Goal: Task Accomplishment & Management: Complete application form

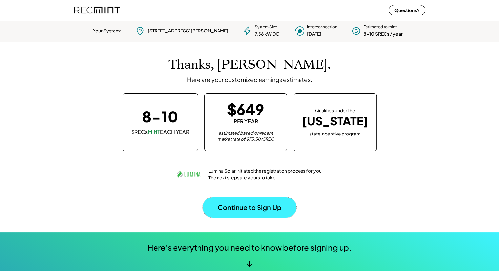
click at [257, 201] on button "Continue to Sign Up" at bounding box center [250, 207] width 94 height 20
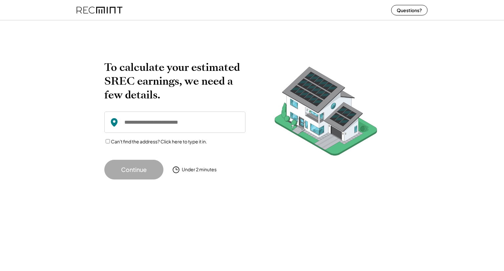
click at [169, 124] on input "input" at bounding box center [174, 122] width 141 height 21
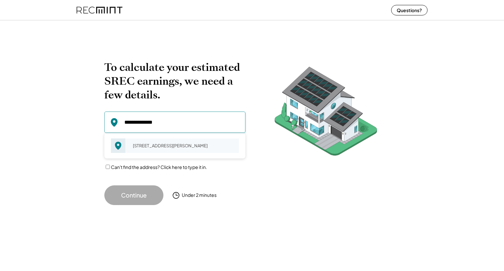
click at [152, 149] on div "[STREET_ADDRESS][PERSON_NAME]" at bounding box center [184, 145] width 110 height 9
type input "**********"
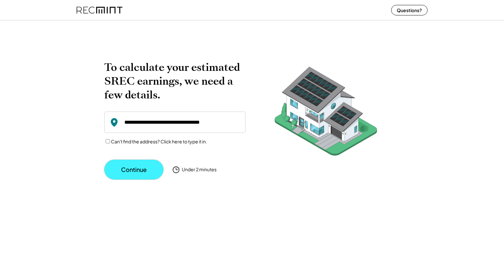
click at [149, 164] on button "Continue" at bounding box center [133, 170] width 59 height 20
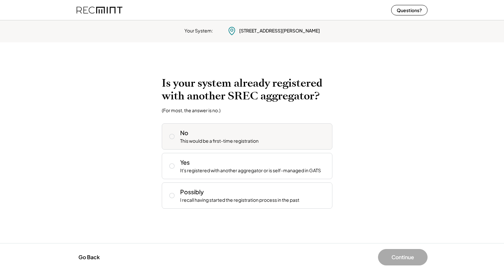
click at [171, 137] on icon at bounding box center [172, 136] width 7 height 7
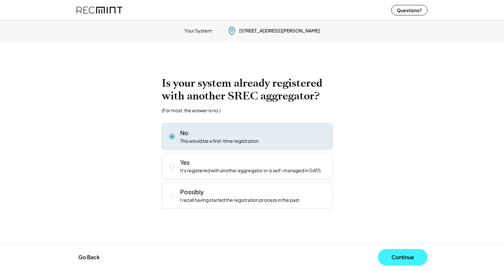
click at [403, 255] on button "Continue" at bounding box center [403, 257] width 50 height 16
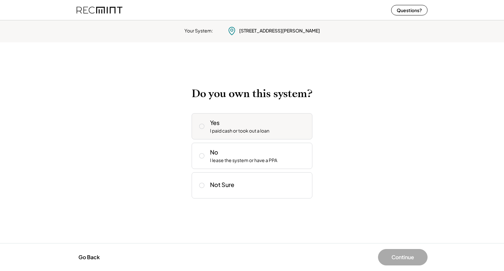
click at [201, 126] on icon at bounding box center [202, 126] width 7 height 7
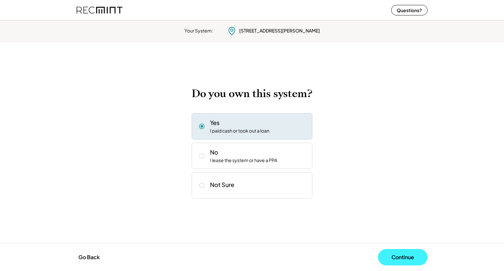
click at [416, 257] on button "Continue" at bounding box center [403, 257] width 50 height 16
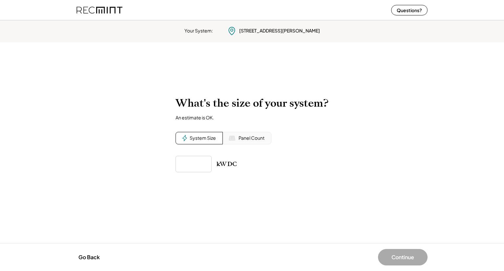
click at [256, 139] on div "Panel Count" at bounding box center [252, 138] width 26 height 7
click at [200, 165] on input "input" at bounding box center [194, 164] width 36 height 16
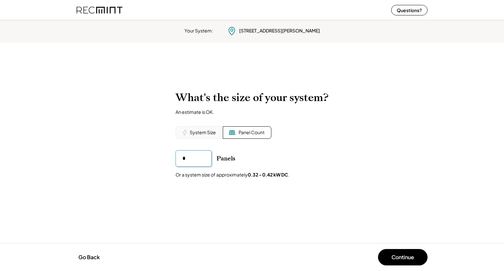
type input "**"
click at [400, 253] on button "Continue" at bounding box center [403, 257] width 50 height 16
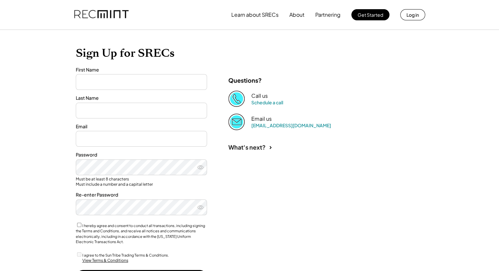
type input "******"
type input "*******"
type input "**********"
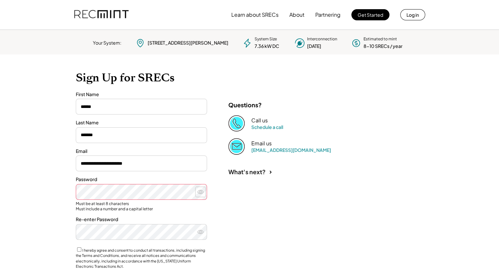
click at [198, 194] on icon at bounding box center [200, 192] width 7 height 7
click at [201, 232] on use at bounding box center [201, 232] width 6 height 4
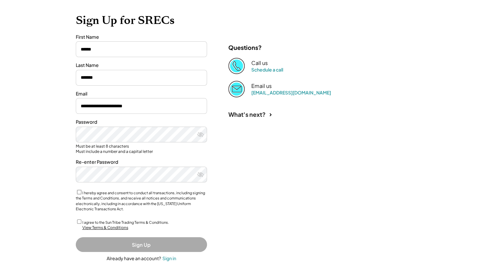
scroll to position [58, 0]
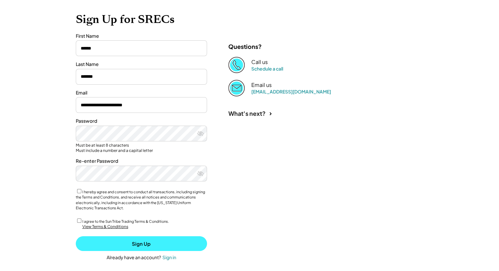
click at [143, 240] on button "Sign Up" at bounding box center [141, 243] width 131 height 15
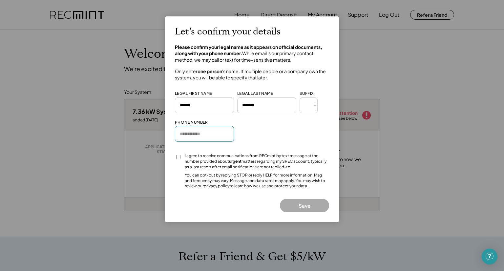
click at [197, 137] on input "input" at bounding box center [204, 134] width 59 height 16
type input "**********"
click at [300, 202] on button "Save" at bounding box center [304, 205] width 49 height 13
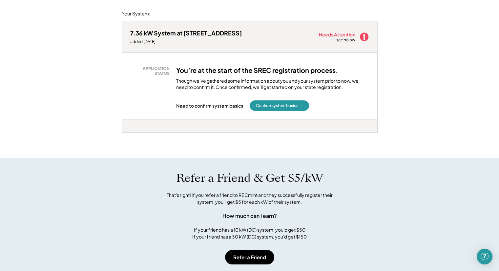
scroll to position [80, 0]
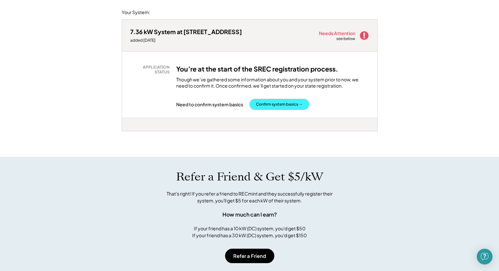
click at [278, 103] on button "Confirm system basics →" at bounding box center [279, 104] width 59 height 11
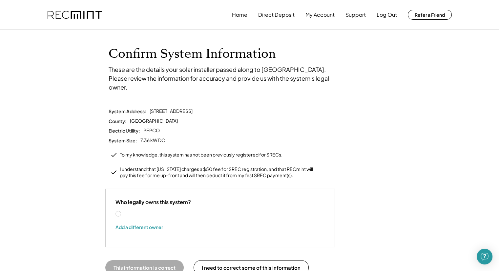
click at [122, 212] on label "[PERSON_NAME]" at bounding box center [151, 214] width 59 height 5
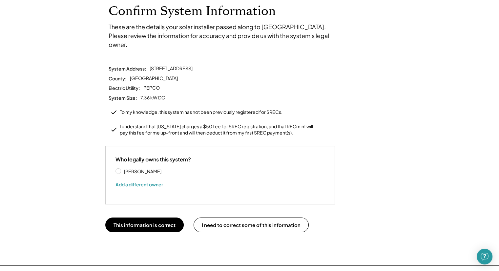
scroll to position [52, 0]
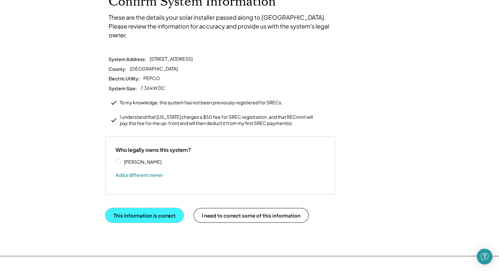
click at [156, 208] on button "This information is correct" at bounding box center [144, 215] width 78 height 15
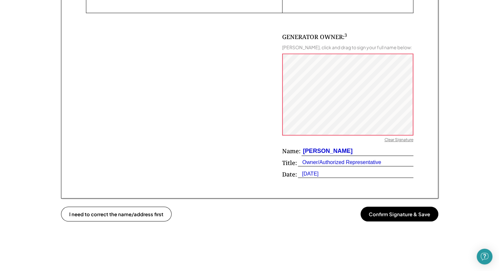
scroll to position [452, 0]
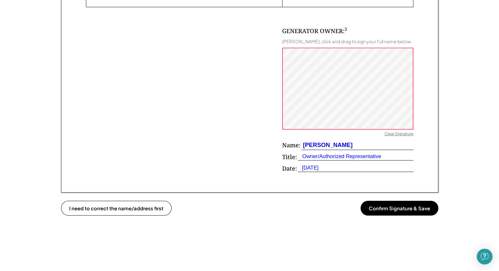
click at [411, 207] on button "Confirm Signature & Save" at bounding box center [400, 208] width 78 height 15
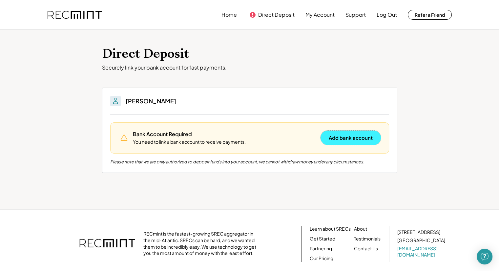
click at [355, 136] on button "Add bank account" at bounding box center [351, 138] width 60 height 14
